Goal: Transaction & Acquisition: Purchase product/service

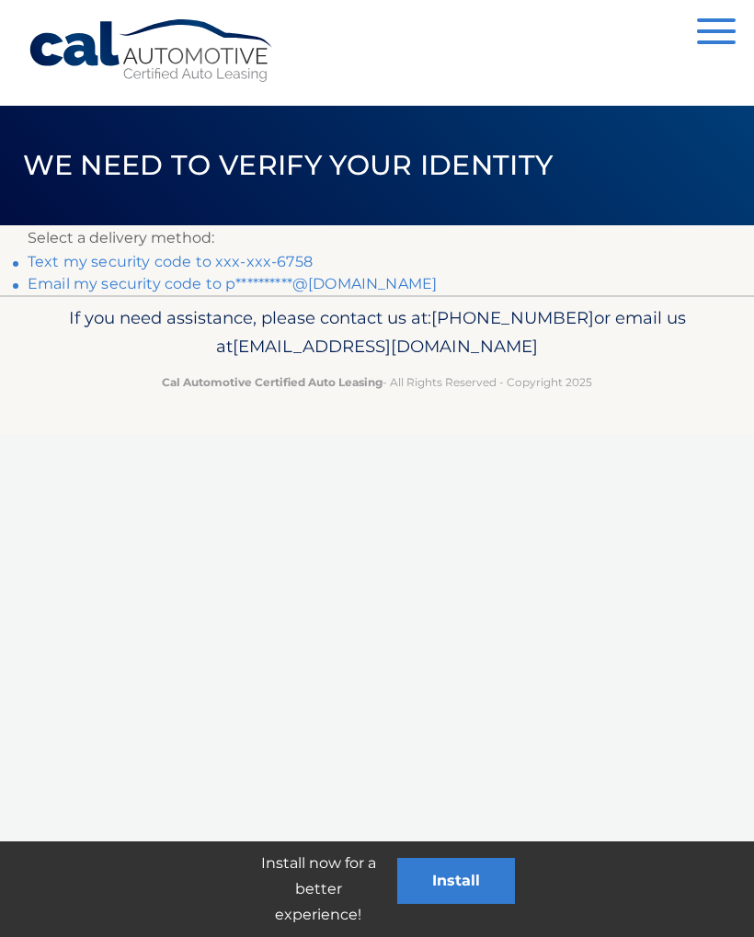
click at [283, 262] on link "Text my security code to xxx-xxx-6758" at bounding box center [170, 261] width 285 height 17
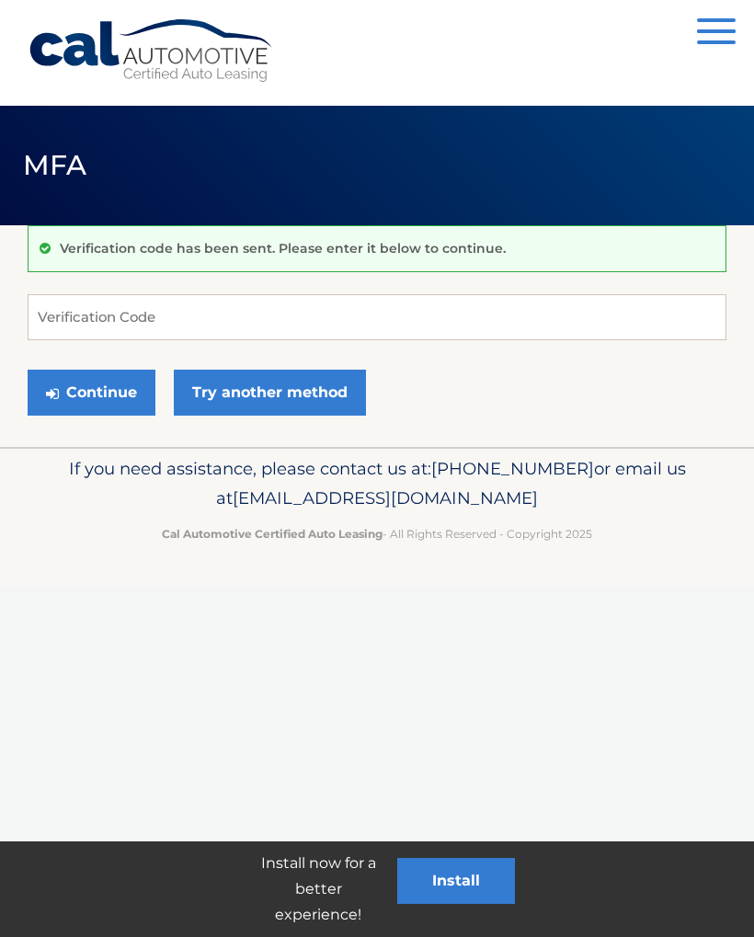
click at [287, 263] on div "Verification code has been sent. Please enter it below to continue." at bounding box center [377, 248] width 699 height 47
click at [126, 317] on input "Verification Code" at bounding box center [377, 317] width 699 height 46
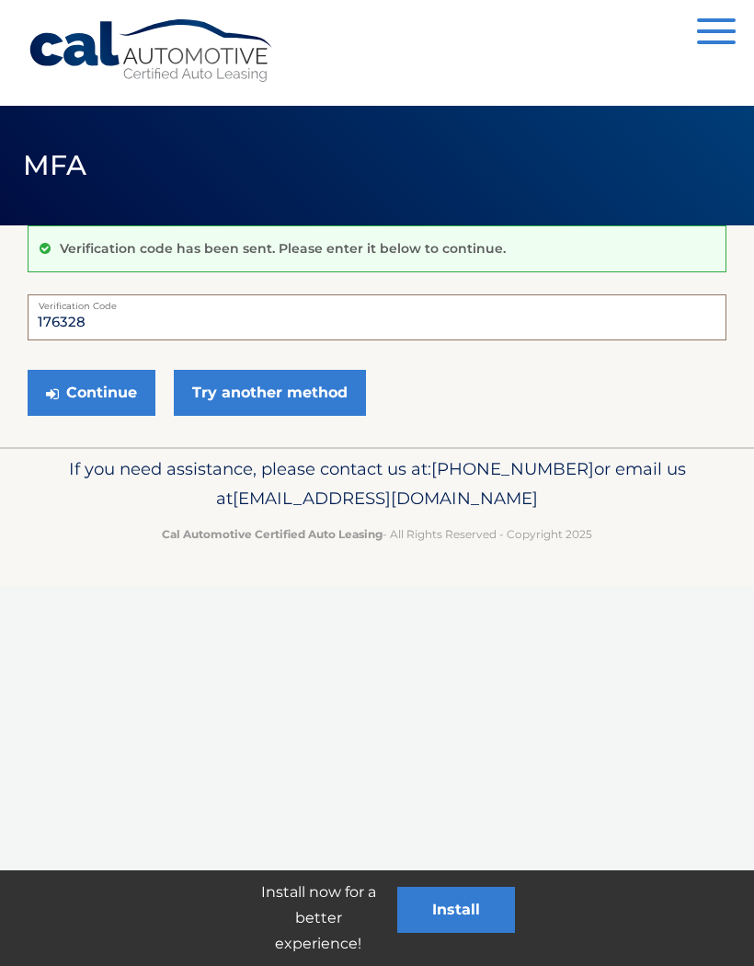
type input "176328"
click at [111, 394] on button "Continue" at bounding box center [92, 393] width 128 height 46
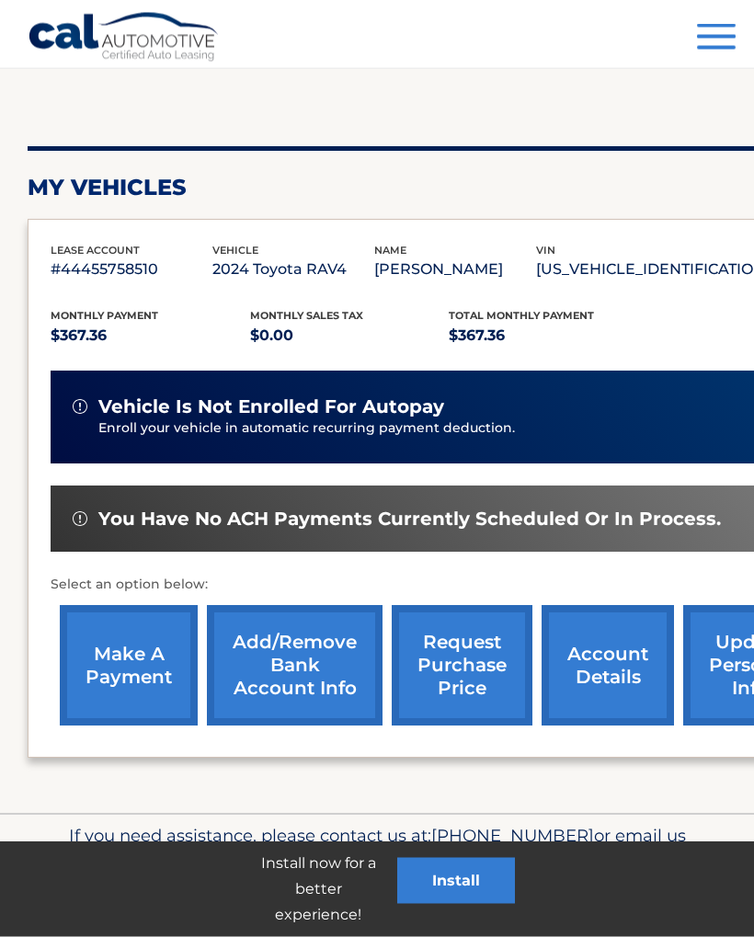
scroll to position [166, 0]
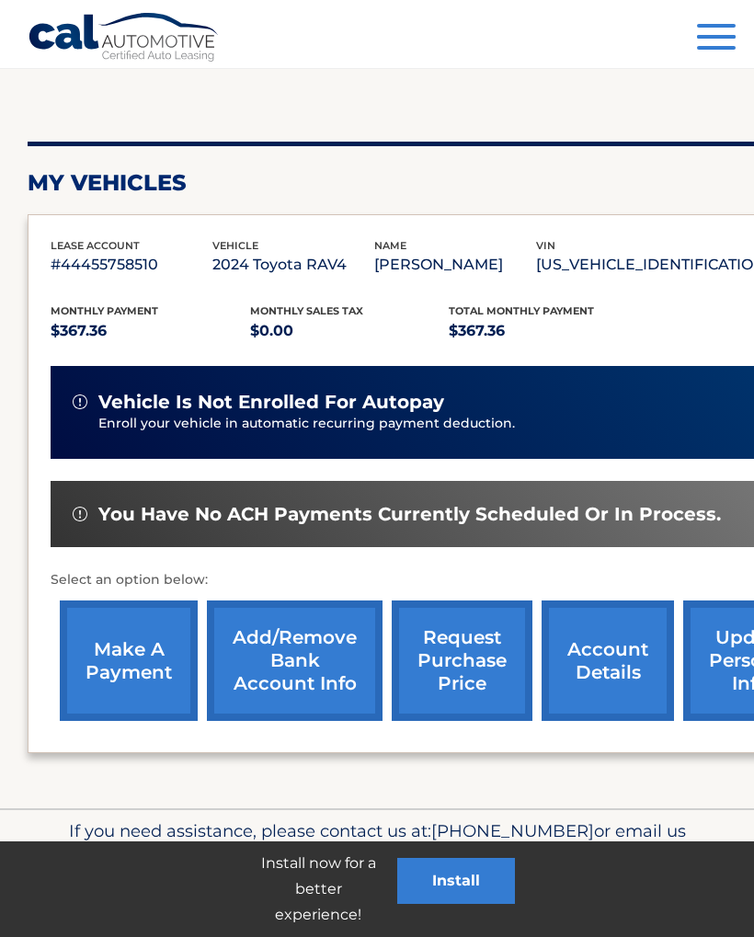
click at [114, 671] on link "make a payment" at bounding box center [129, 661] width 138 height 120
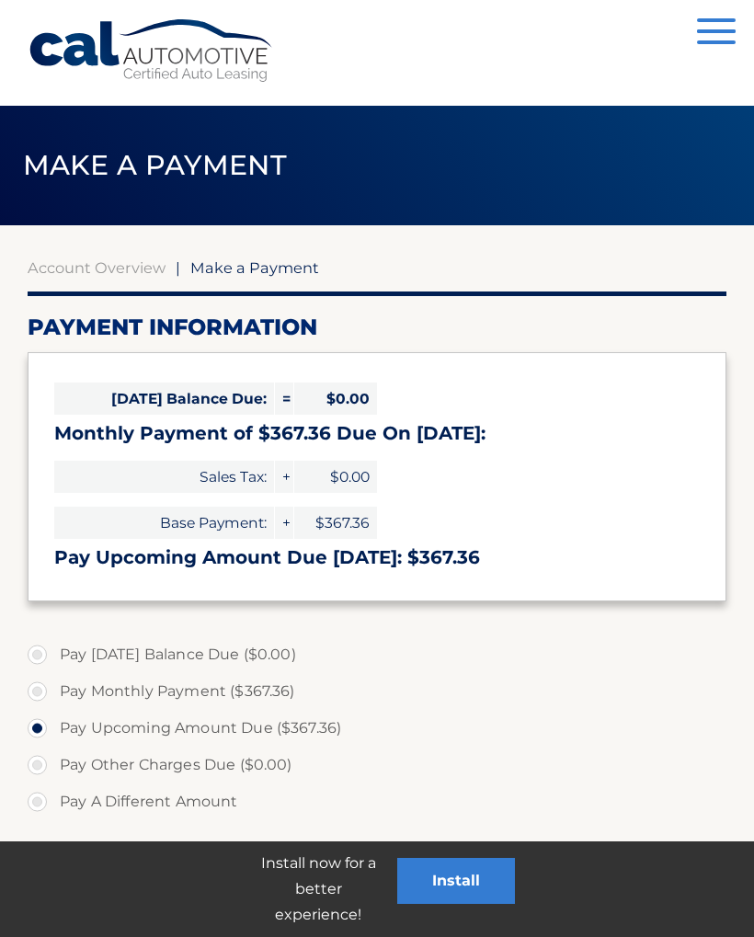
select select "OTE1MWUzZmQtMGY4Mi00MTVhLTkyNTAtMTYxMzM3ZjhkZDRj"
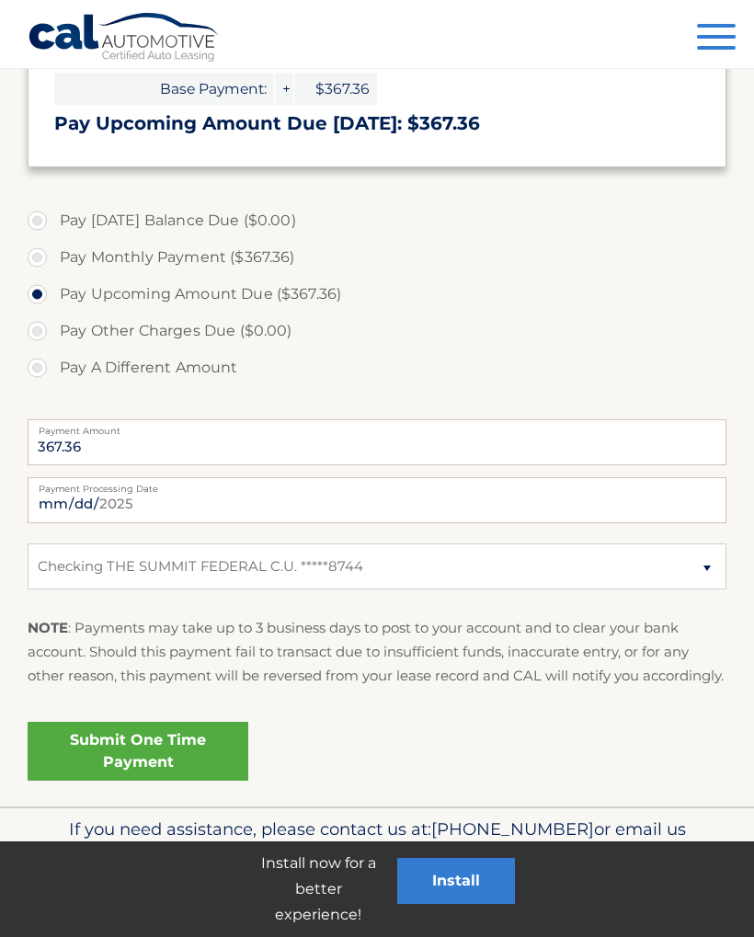
scroll to position [412, 0]
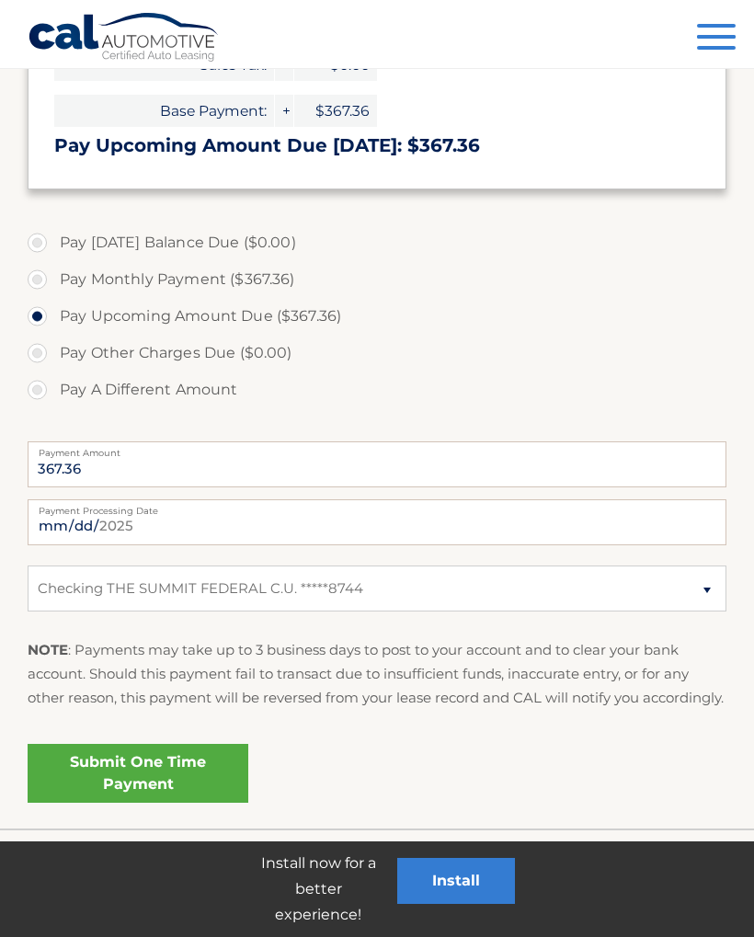
click at [180, 794] on link "Submit One Time Payment" at bounding box center [138, 773] width 221 height 59
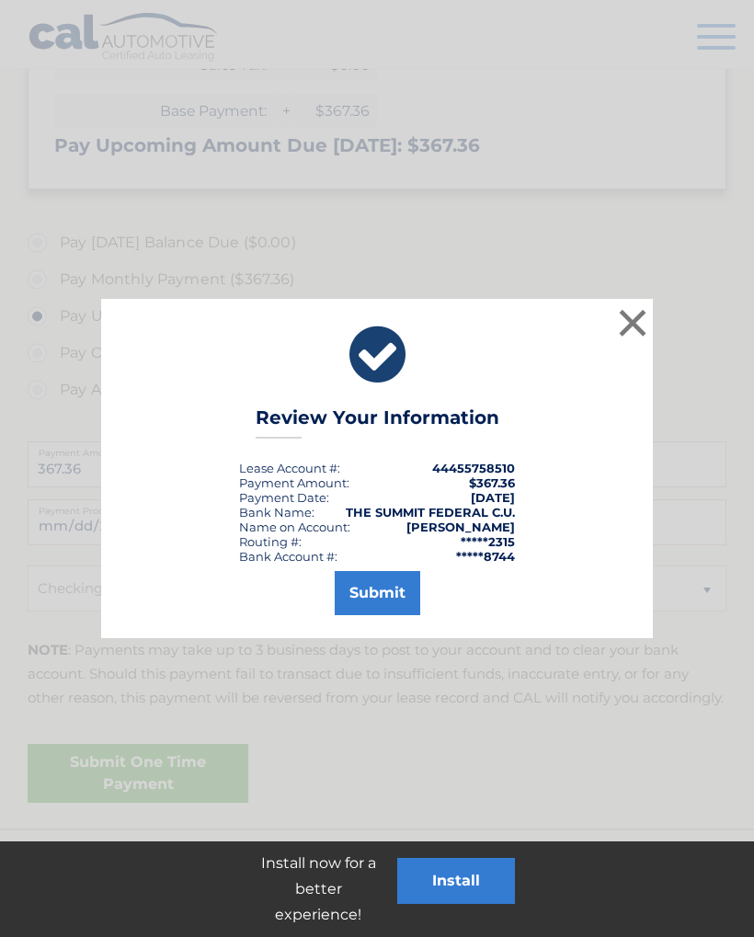
click at [380, 602] on button "Submit" at bounding box center [378, 593] width 86 height 44
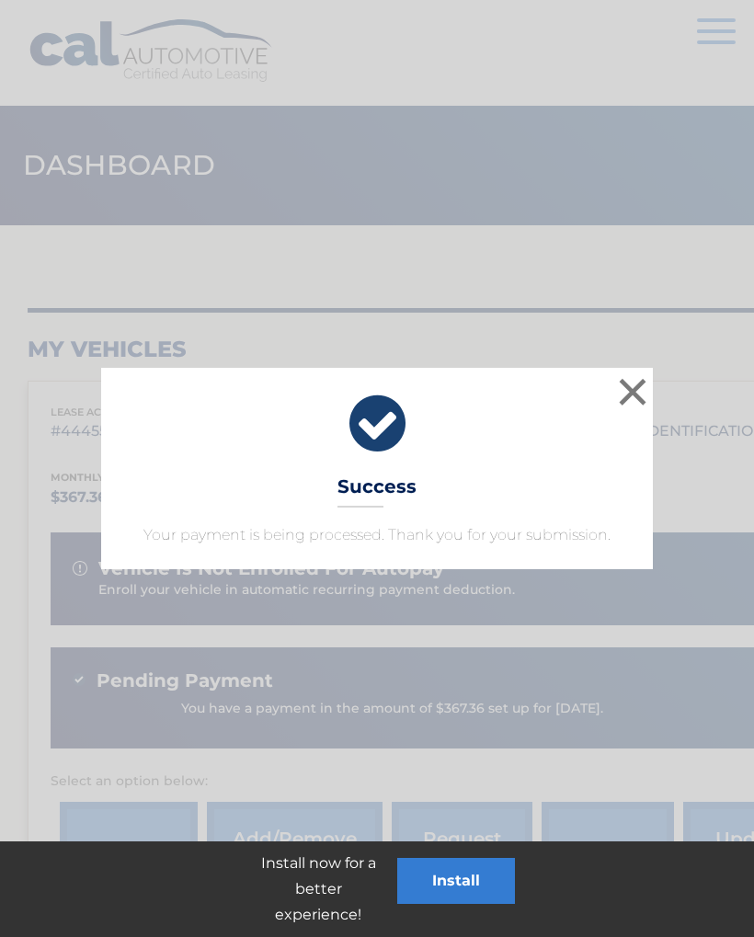
click at [633, 383] on button "×" at bounding box center [632, 391] width 37 height 37
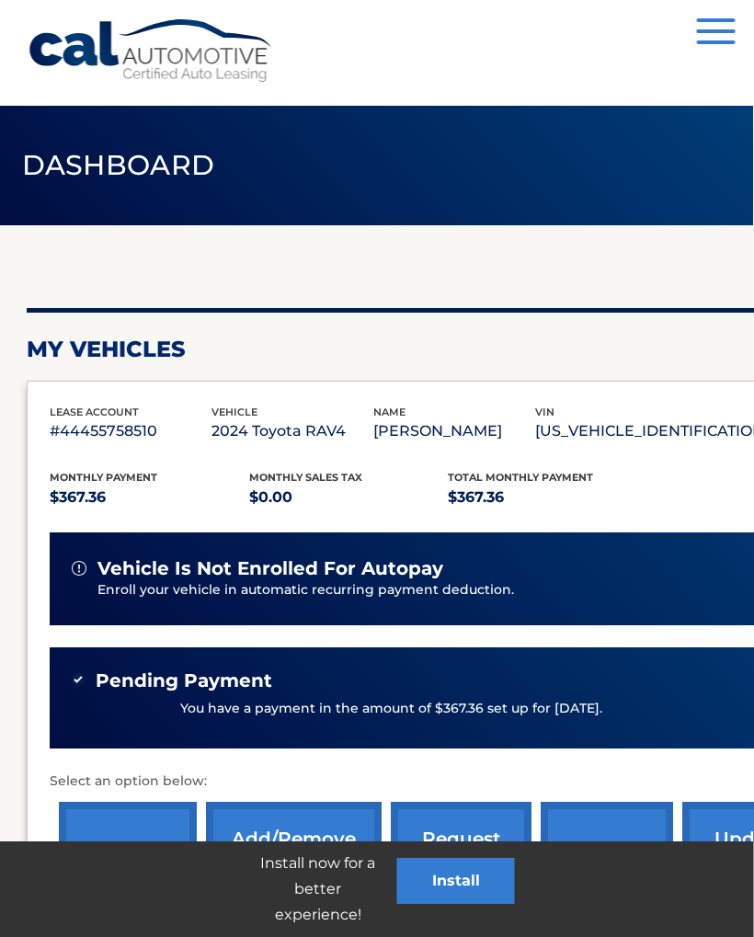
click at [708, 40] on button "Menu" at bounding box center [716, 33] width 39 height 30
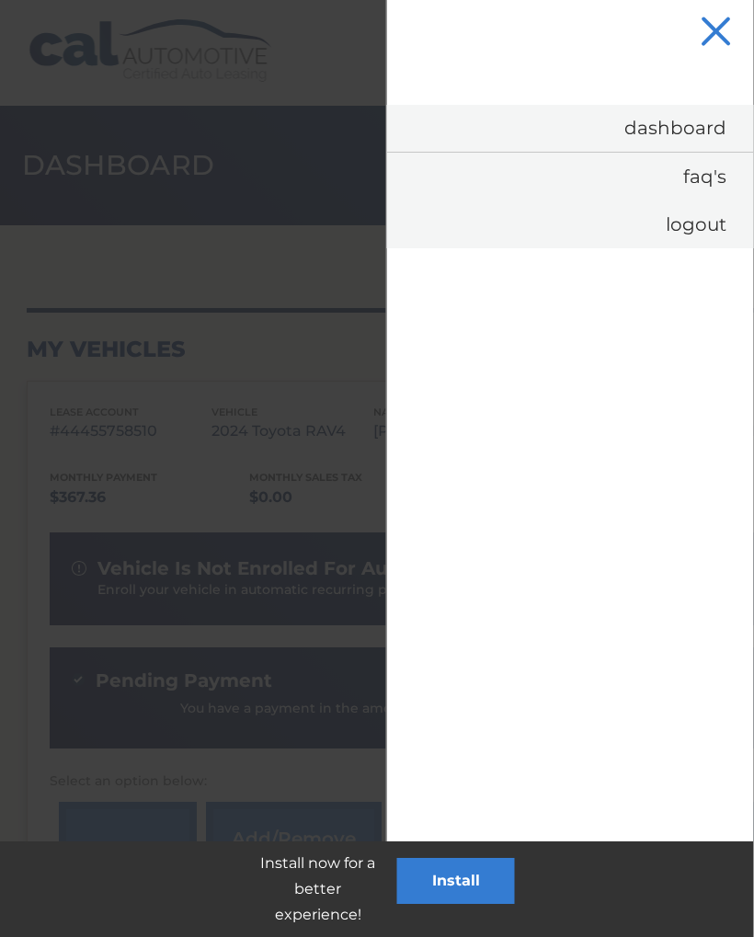
scroll to position [0, 1]
click at [705, 230] on link "Logout" at bounding box center [570, 225] width 367 height 48
